Goal: Task Accomplishment & Management: Complete application form

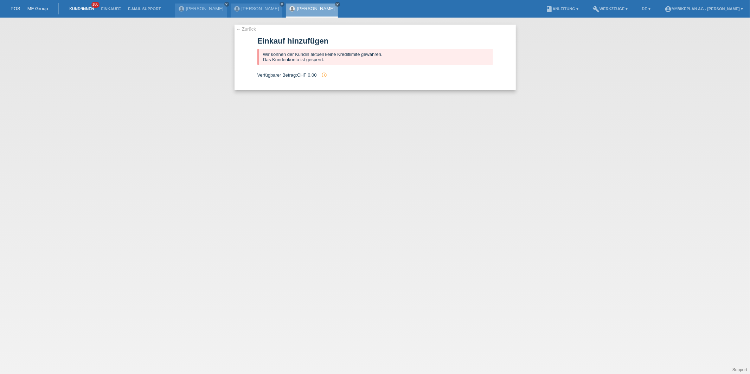
click at [80, 10] on link "Kund*innen" at bounding box center [82, 9] width 32 height 4
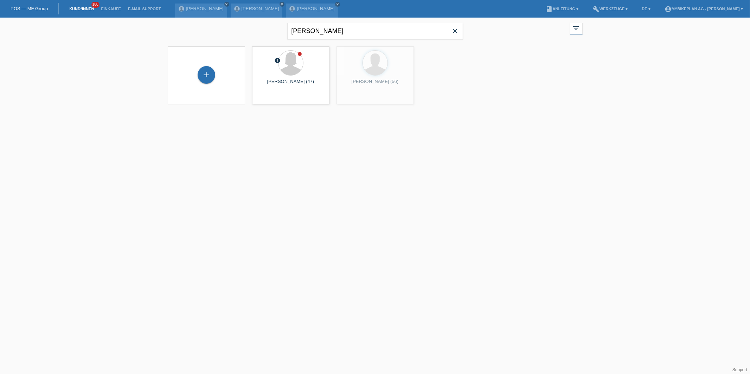
click at [460, 31] on span "close" at bounding box center [455, 31] width 14 height 11
click at [204, 74] on div at bounding box center [375, 78] width 422 height 70
click at [200, 79] on div "+" at bounding box center [207, 75] width 18 height 18
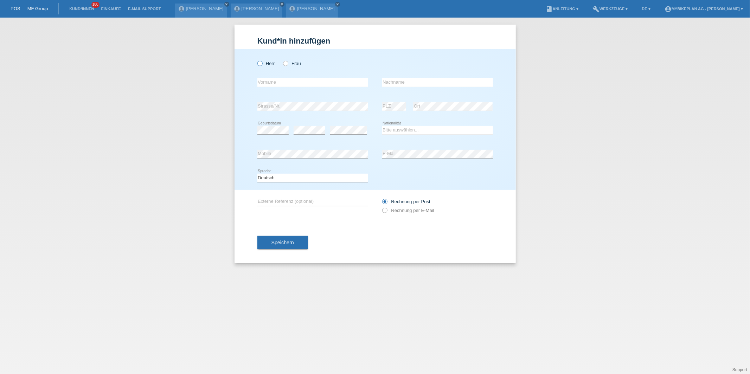
click at [266, 63] on label "Herr" at bounding box center [266, 63] width 18 height 5
click at [262, 63] on input "Herr" at bounding box center [259, 63] width 5 height 5
radio input "true"
click at [266, 80] on input "text" at bounding box center [312, 82] width 111 height 9
click at [295, 61] on label "Frau" at bounding box center [292, 63] width 18 height 5
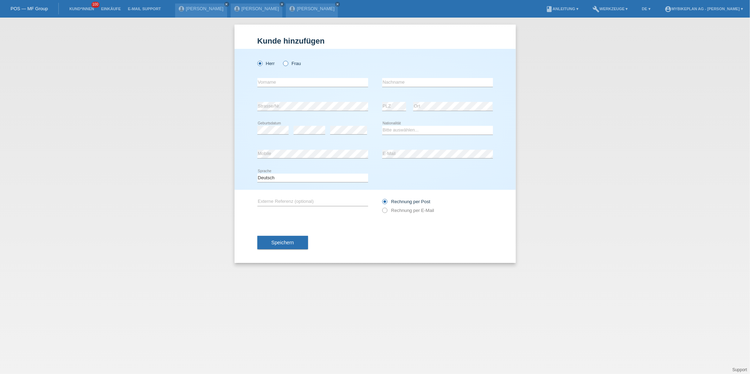
click at [288, 61] on input "Frau" at bounding box center [285, 63] width 5 height 5
radio input "true"
click at [281, 82] on input "text" at bounding box center [312, 82] width 111 height 9
type input "Aysela"
type input "Aliu"
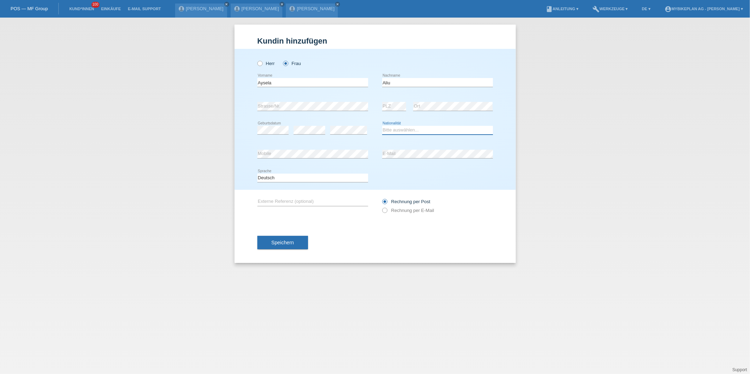
select select "CH"
click at [300, 178] on select "Deutsch Français Italiano English" at bounding box center [312, 178] width 111 height 8
click at [257, 174] on select "Deutsch Français Italiano English" at bounding box center [312, 178] width 111 height 8
click at [388, 212] on label "Rechnung per E-Mail" at bounding box center [408, 210] width 52 height 5
click at [387, 212] on input "Rechnung per E-Mail" at bounding box center [384, 212] width 5 height 9
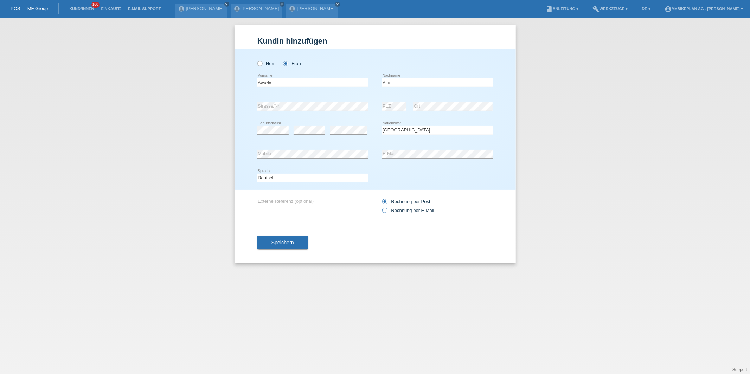
radio input "true"
click at [285, 247] on button "Speichern" at bounding box center [282, 242] width 51 height 13
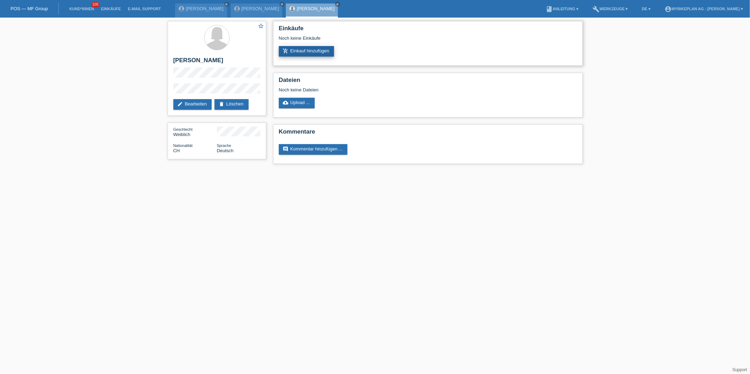
click at [285, 53] on icon "add_shopping_cart" at bounding box center [286, 51] width 6 height 6
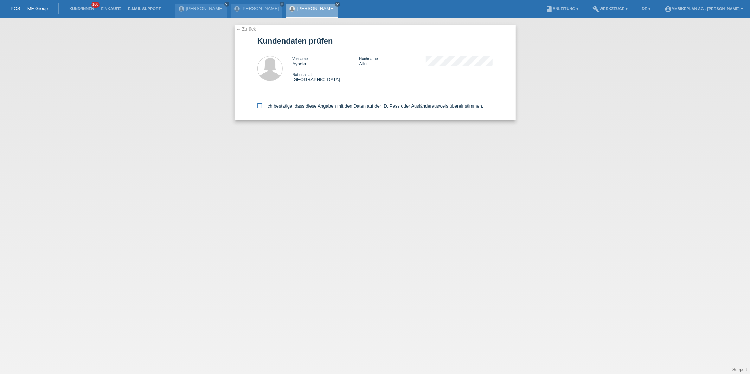
click at [278, 106] on label "Ich bestätige, dass diese Angaben mit den Daten auf der ID, Pass oder Ausländer…" at bounding box center [370, 105] width 226 height 5
click at [262, 106] on input "Ich bestätige, dass diese Angaben mit den Daten auf der ID, Pass oder Ausländer…" at bounding box center [259, 105] width 5 height 5
checkbox input "true"
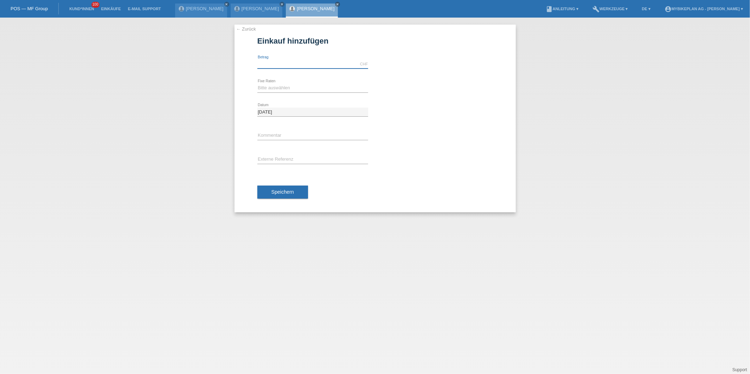
drag, startPoint x: 0, startPoint y: 0, endPoint x: 293, endPoint y: 63, distance: 299.7
click at [293, 63] on input "text" at bounding box center [312, 64] width 111 height 9
type input "9199.00"
click at [270, 85] on select "Bitte auswählen 6 Raten 12 Raten 18 Raten 24 Raten 36 Raten 48 Raten" at bounding box center [312, 88] width 111 height 8
select select "488"
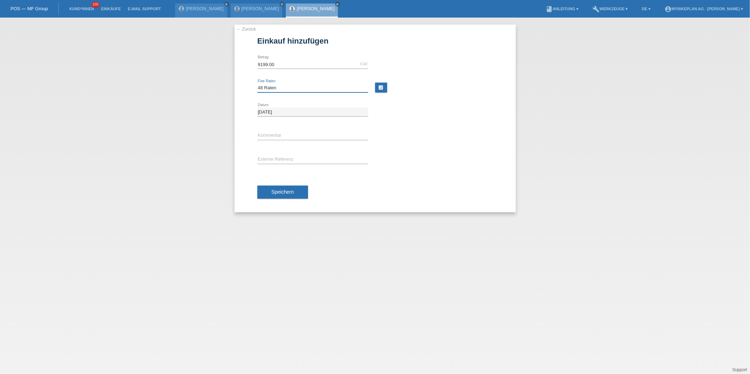
click at [257, 84] on select "Bitte auswählen 6 Raten 12 Raten 18 Raten 24 Raten 36 Raten 48 Raten" at bounding box center [312, 88] width 111 height 8
click at [271, 159] on input "text" at bounding box center [312, 159] width 111 height 9
paste input "43485630757"
type input "43485630757"
click at [277, 203] on div "Speichern" at bounding box center [375, 192] width 236 height 41
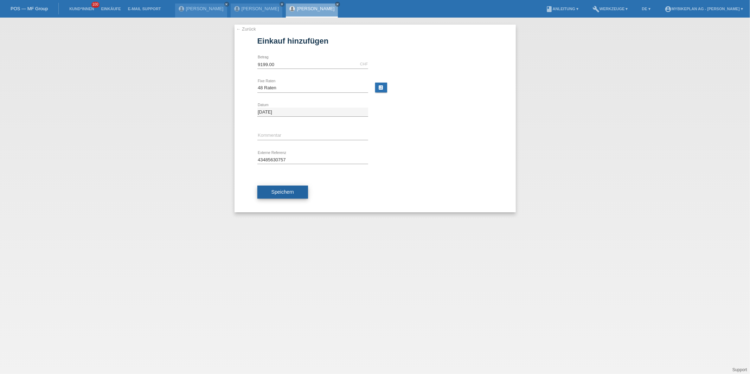
click at [284, 194] on span "Speichern" at bounding box center [282, 192] width 23 height 6
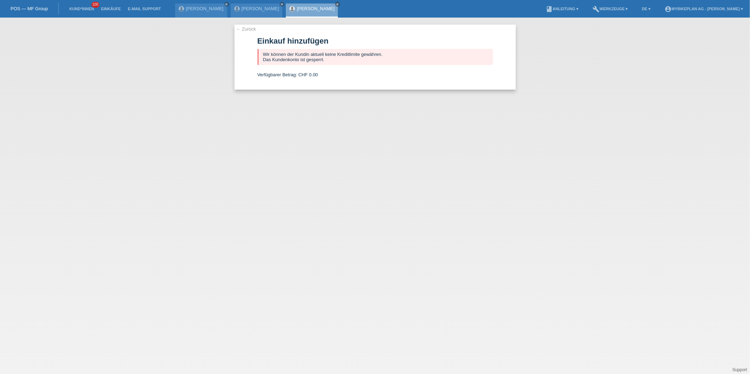
click at [82, 11] on li "Kund*innen 100" at bounding box center [82, 9] width 32 height 18
click at [82, 11] on link "Kund*innen" at bounding box center [82, 9] width 32 height 4
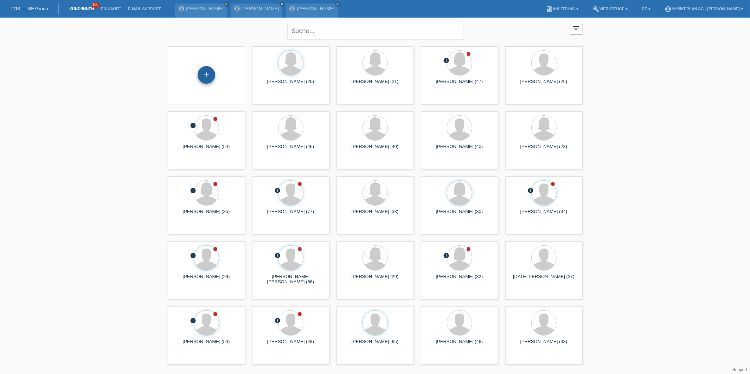
click at [207, 69] on div "+" at bounding box center [207, 75] width 18 height 18
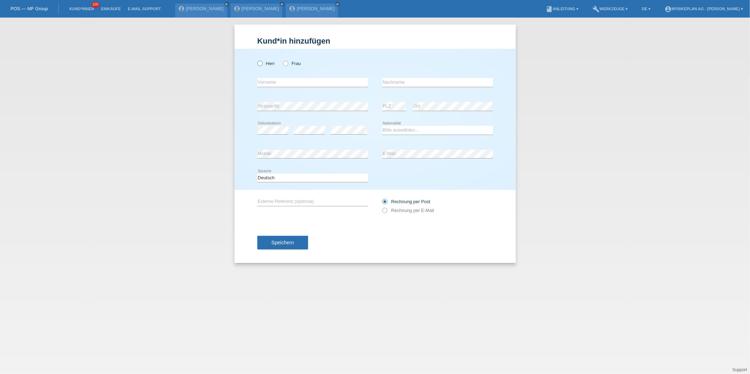
click at [256, 60] on icon at bounding box center [256, 60] width 0 height 0
click at [262, 63] on input "Herr" at bounding box center [259, 63] width 5 height 5
radio input "true"
click at [277, 87] on icon at bounding box center [312, 87] width 111 height 0
click at [278, 84] on input "text" at bounding box center [312, 82] width 111 height 9
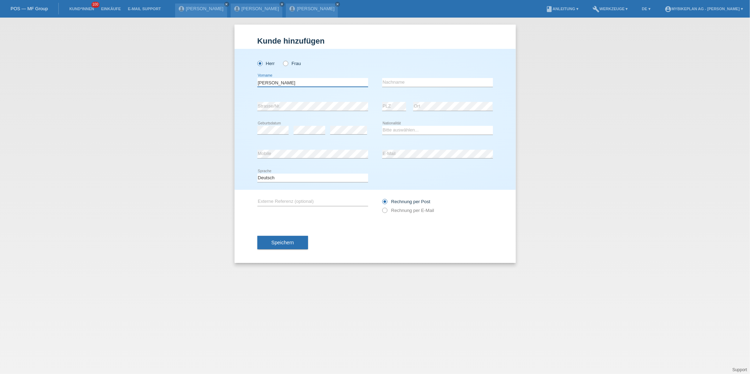
type input "[PERSON_NAME]"
select select "CH"
click at [391, 211] on label "Rechnung per E-Mail" at bounding box center [408, 210] width 52 height 5
click at [387, 211] on input "Rechnung per E-Mail" at bounding box center [384, 212] width 5 height 9
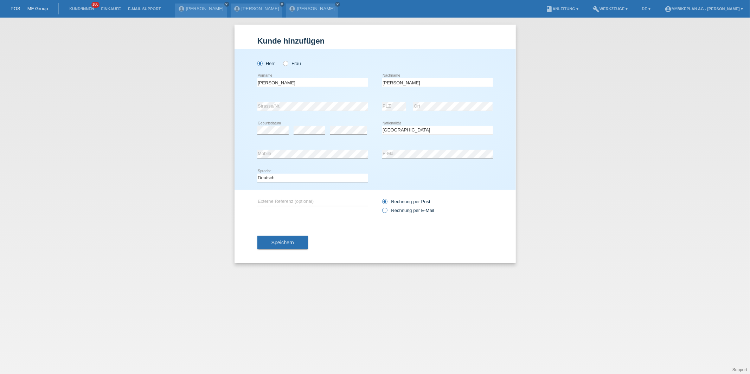
radio input "true"
click at [290, 243] on span "Speichern" at bounding box center [282, 243] width 23 height 6
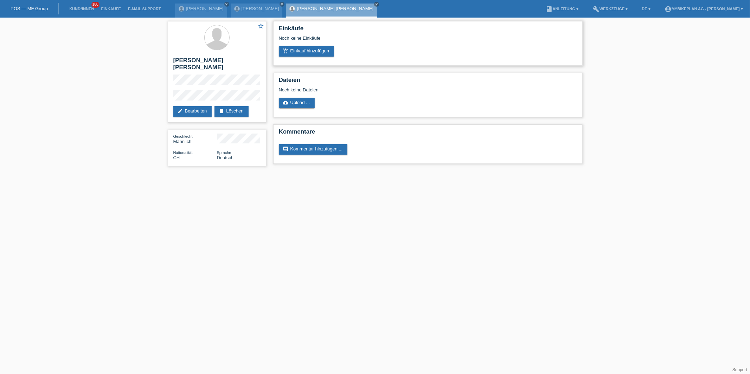
click at [338, 53] on div "add_shopping_cart Einkauf hinzufügen" at bounding box center [428, 51] width 298 height 11
click at [331, 51] on link "add_shopping_cart Einkauf hinzufügen" at bounding box center [307, 51] width 56 height 11
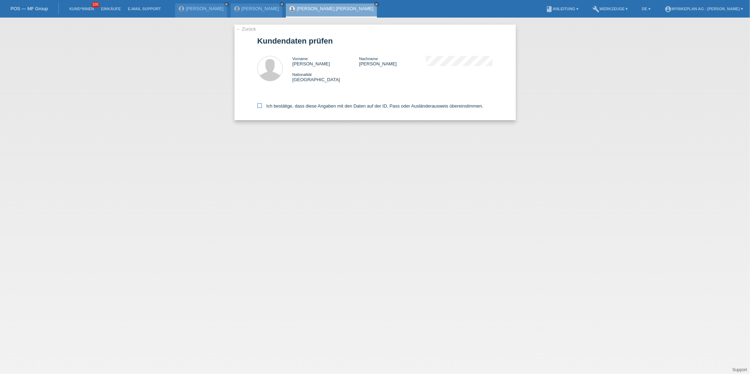
click at [281, 106] on label "Ich bestätige, dass diese Angaben mit den Daten auf der ID, Pass oder Ausländer…" at bounding box center [370, 105] width 226 height 5
click at [262, 106] on input "Ich bestätige, dass diese Angaben mit den Daten auf der ID, Pass oder Ausländer…" at bounding box center [259, 105] width 5 height 5
checkbox input "true"
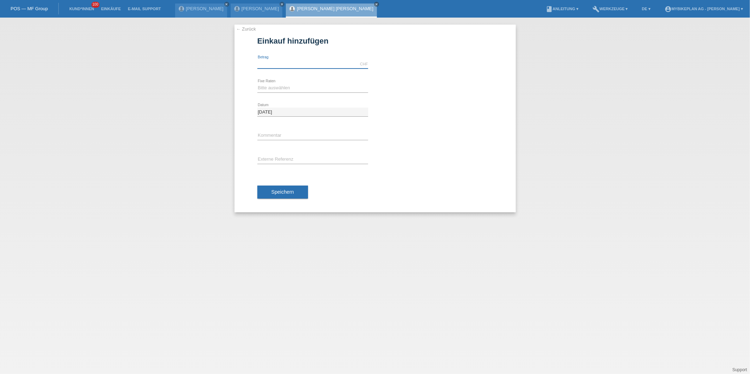
click at [295, 66] on input "text" at bounding box center [312, 64] width 111 height 9
type input "15000.00"
click at [273, 91] on select "Bitte auswählen 6 Raten 12 Raten 18 Raten 24 Raten 36 Raten 48 Raten" at bounding box center [312, 88] width 111 height 8
select select "488"
click at [257, 84] on select "Bitte auswählen 6 Raten 12 Raten 18 Raten 24 Raten 36 Raten 48 Raten" at bounding box center [312, 88] width 111 height 8
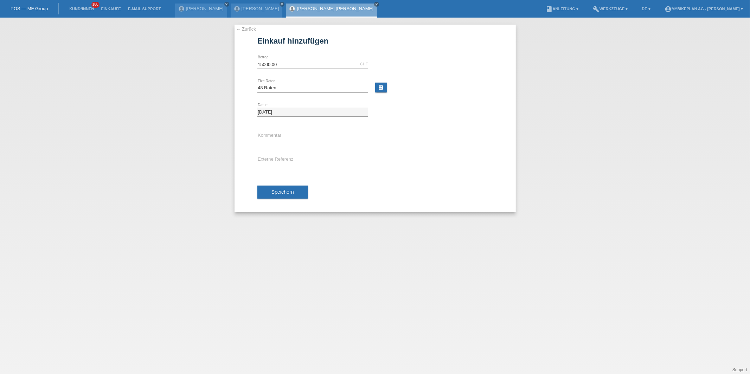
click at [278, 199] on div "Speichern" at bounding box center [375, 192] width 236 height 41
click at [281, 191] on span "Speichern" at bounding box center [282, 192] width 23 height 6
